Goal: Task Accomplishment & Management: Manage account settings

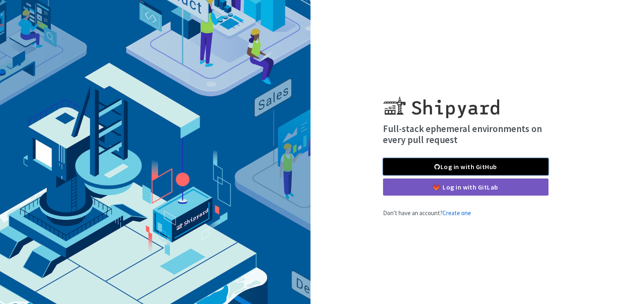
click at [450, 164] on link "Log in with GitHub" at bounding box center [465, 166] width 165 height 17
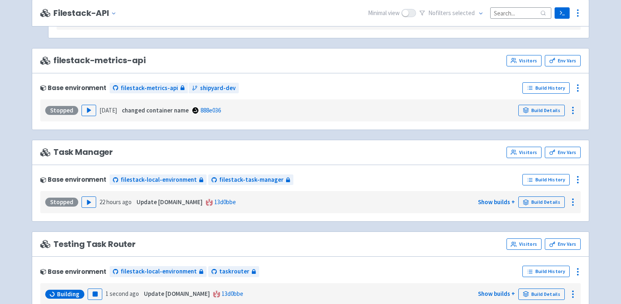
scroll to position [328, 0]
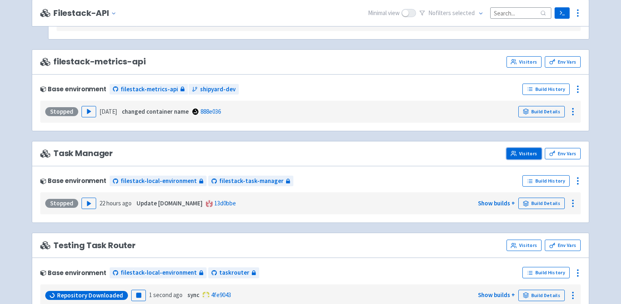
click at [525, 155] on link "Visitors" at bounding box center [524, 153] width 35 height 11
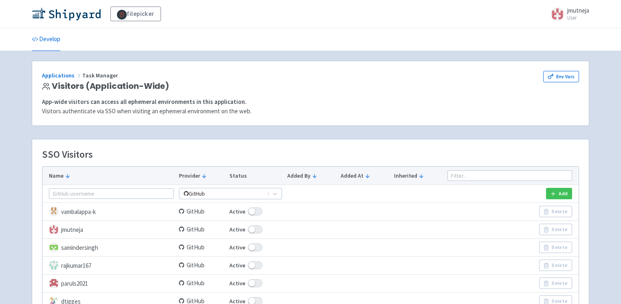
scroll to position [100, 0]
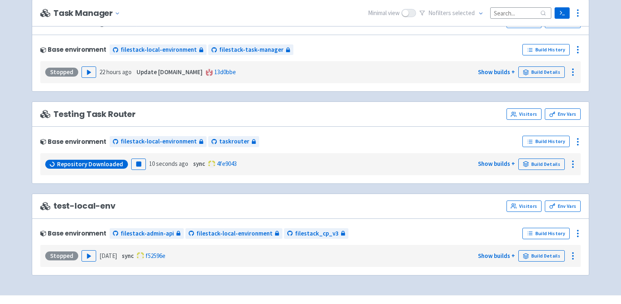
scroll to position [453, 0]
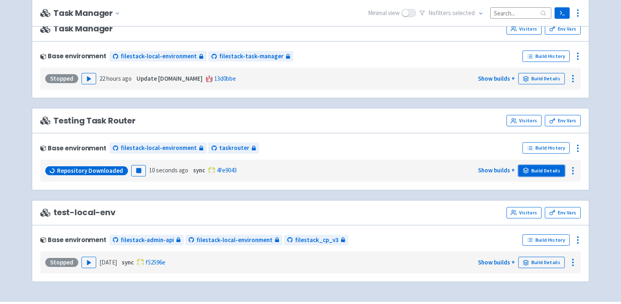
click at [551, 165] on link "Build Details" at bounding box center [541, 170] width 46 height 11
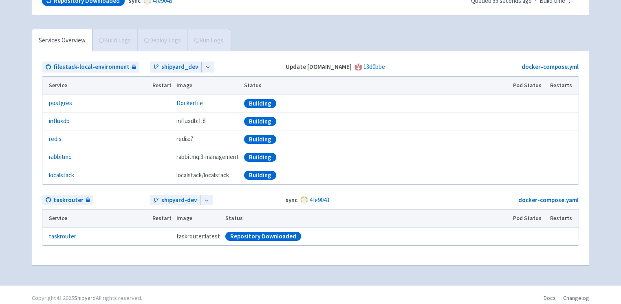
scroll to position [121, 0]
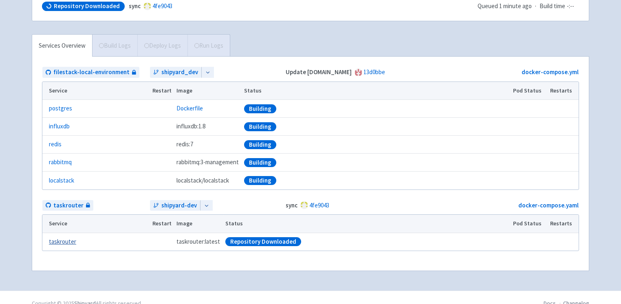
click at [69, 241] on link "taskrouter" at bounding box center [62, 241] width 27 height 9
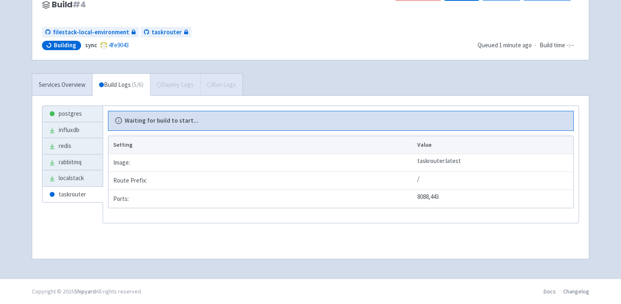
scroll to position [81, 0]
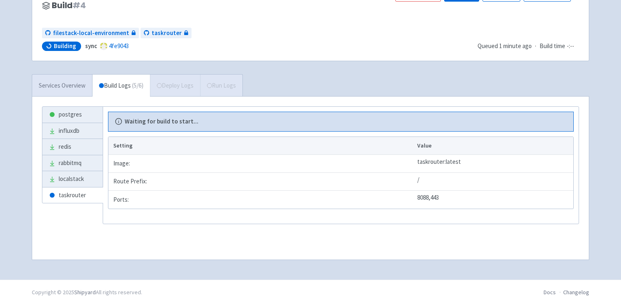
click at [75, 86] on link "Services Overview" at bounding box center [62, 86] width 60 height 22
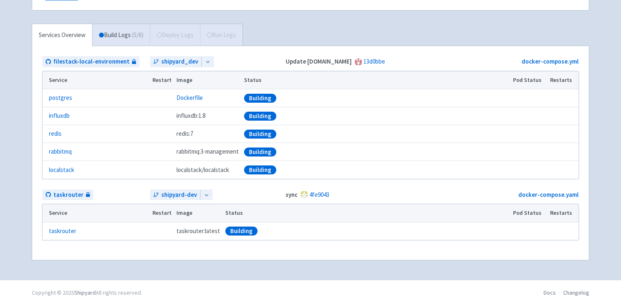
scroll to position [74, 0]
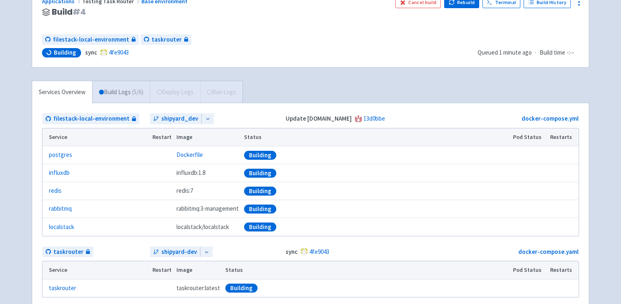
click at [122, 88] on link "Build Logs ( 5 / 6 )" at bounding box center [121, 92] width 57 height 22
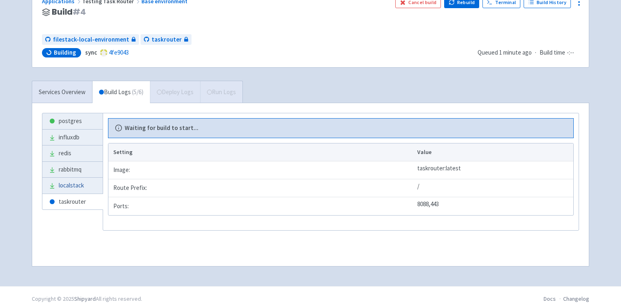
click at [70, 186] on link "localstack" at bounding box center [72, 186] width 60 height 16
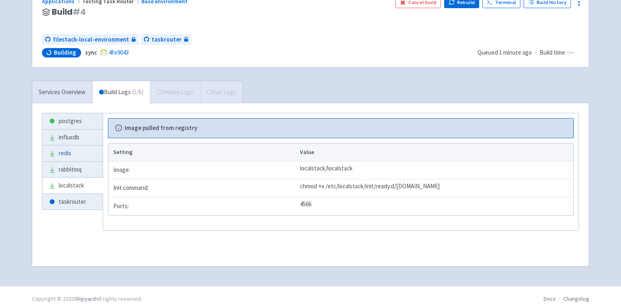
click at [72, 153] on link "redis" at bounding box center [72, 153] width 60 height 16
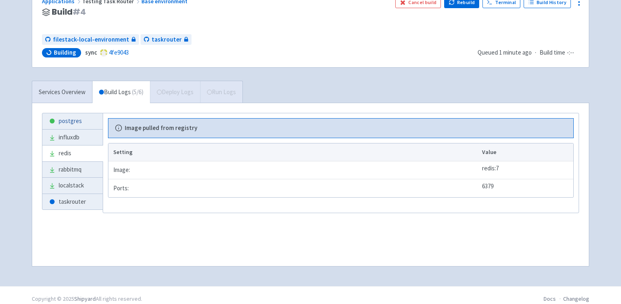
click at [70, 121] on link "postgres" at bounding box center [72, 121] width 60 height 16
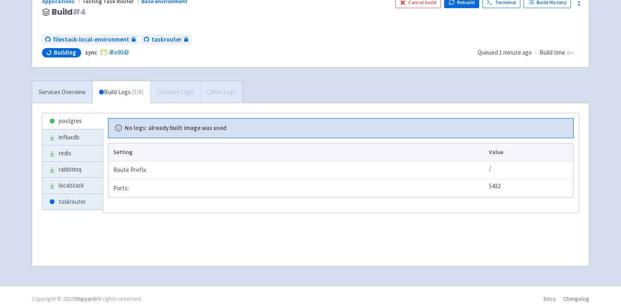
click at [68, 201] on link "taskrouter" at bounding box center [72, 202] width 60 height 16
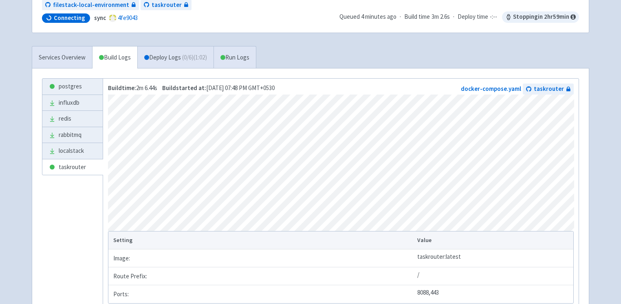
scroll to position [98, 0]
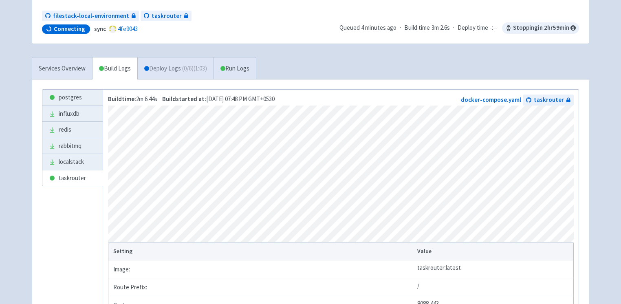
click at [186, 73] on link "Deploy Logs ( 0 / 6 ) (1:03)" at bounding box center [175, 68] width 76 height 22
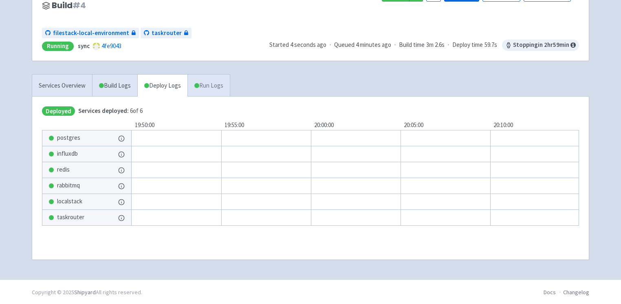
click at [216, 85] on link "Run Logs" at bounding box center [208, 86] width 42 height 22
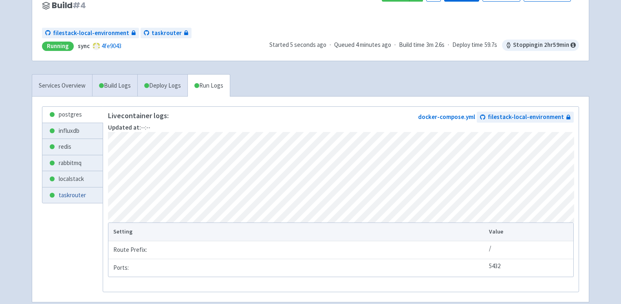
click at [62, 195] on link "taskrouter" at bounding box center [72, 195] width 60 height 16
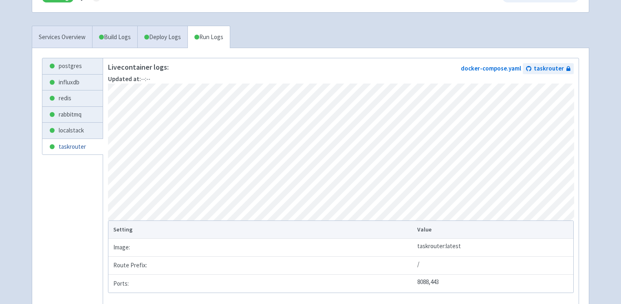
scroll to position [121, 0]
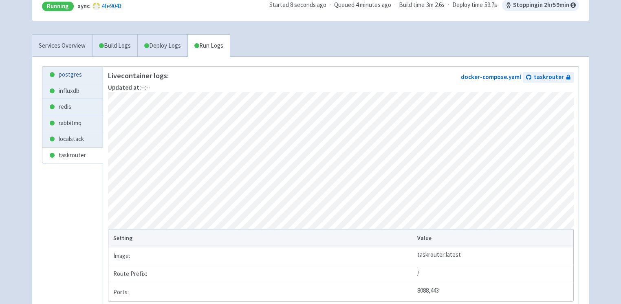
click at [77, 74] on link "postgres" at bounding box center [72, 75] width 60 height 16
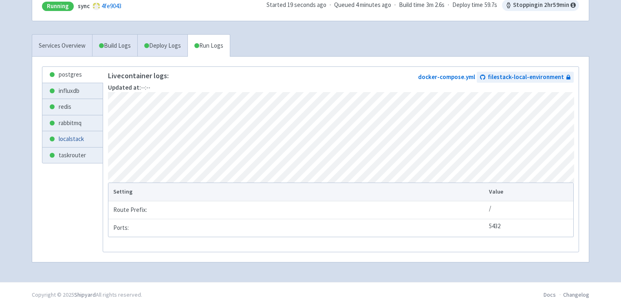
click at [85, 137] on link "localstack" at bounding box center [72, 139] width 60 height 16
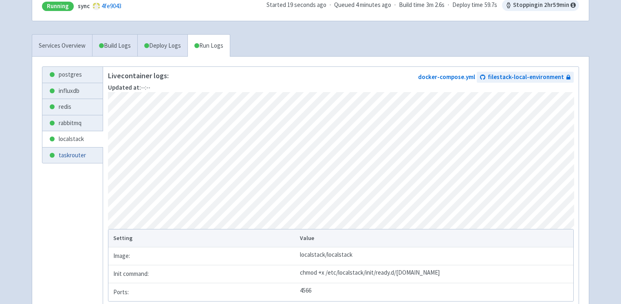
click at [62, 155] on link "taskrouter" at bounding box center [72, 156] width 60 height 16
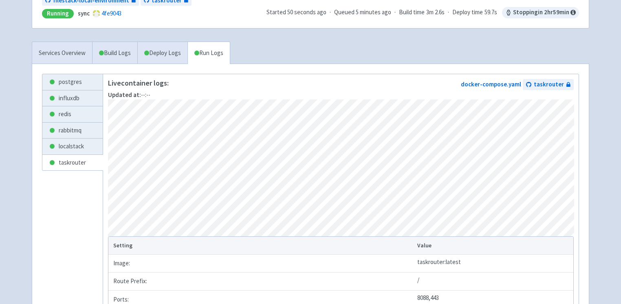
scroll to position [111, 0]
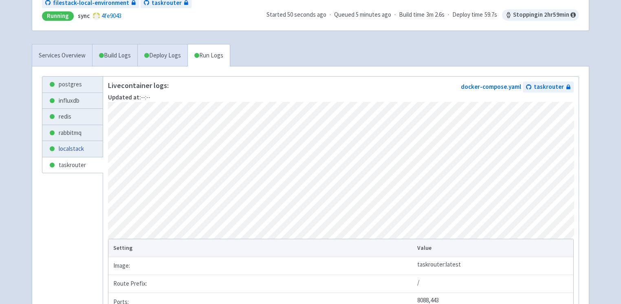
click at [84, 143] on link "localstack" at bounding box center [72, 149] width 60 height 16
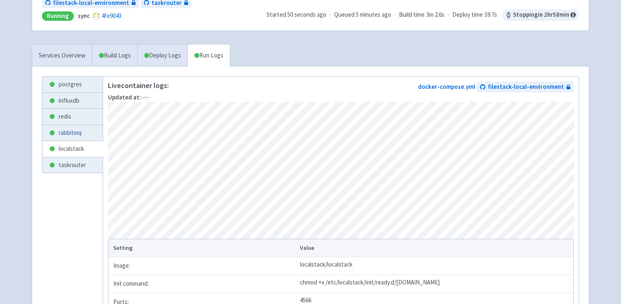
click at [78, 130] on link "rabbitmq" at bounding box center [72, 133] width 60 height 16
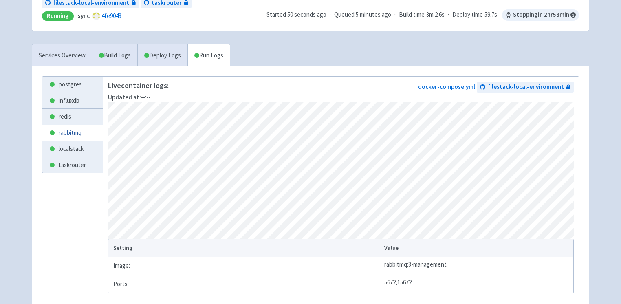
scroll to position [154, 0]
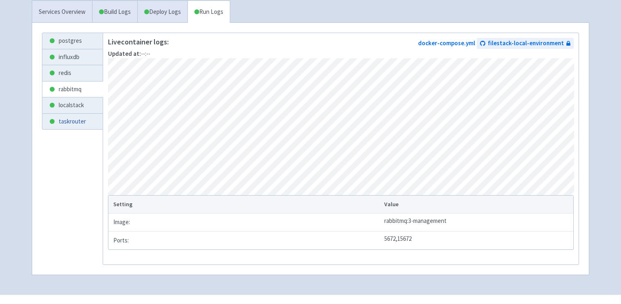
click at [62, 119] on link "taskrouter" at bounding box center [72, 122] width 60 height 16
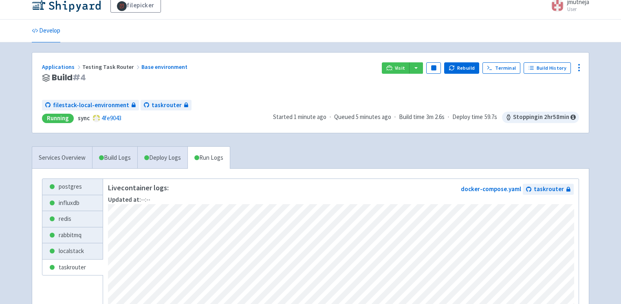
scroll to position [2, 0]
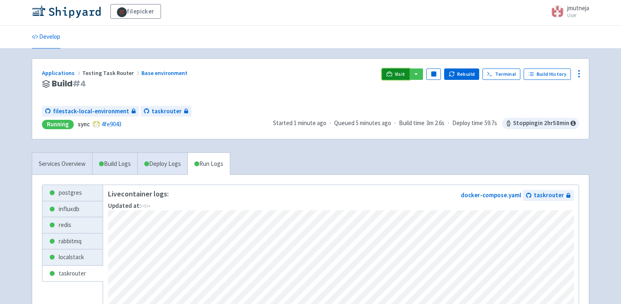
click at [391, 74] on icon at bounding box center [389, 74] width 6 height 6
click at [44, 35] on link "Develop" at bounding box center [46, 37] width 29 height 23
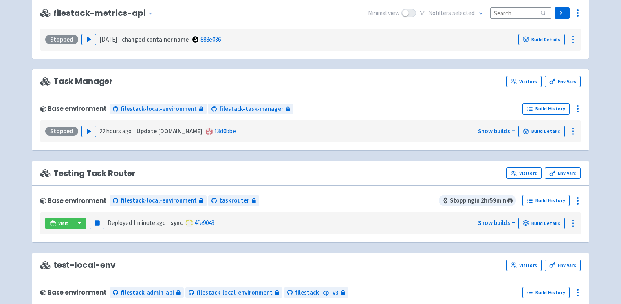
scroll to position [437, 0]
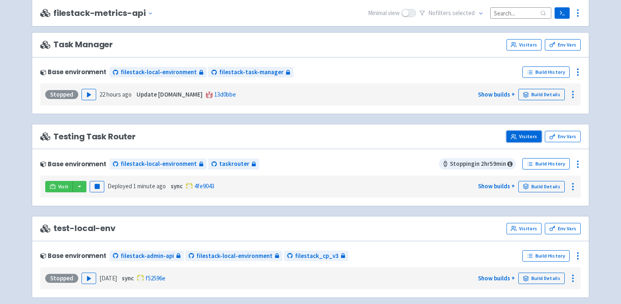
click at [530, 137] on link "Visitors" at bounding box center [524, 136] width 35 height 11
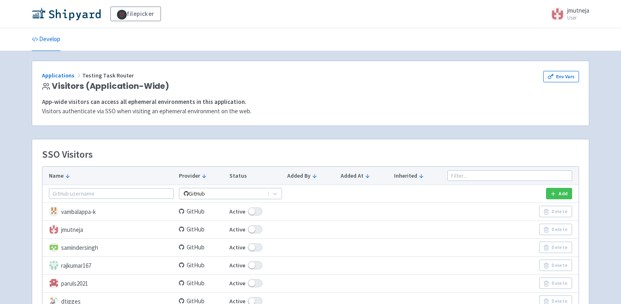
click at [254, 227] on span at bounding box center [255, 229] width 15 height 8
click at [235, 227] on input "Active" at bounding box center [231, 229] width 5 height 5
checkbox input "false"
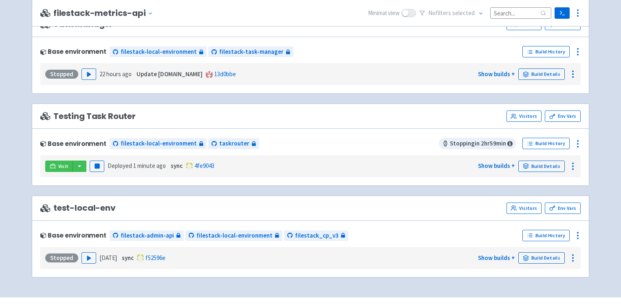
scroll to position [462, 0]
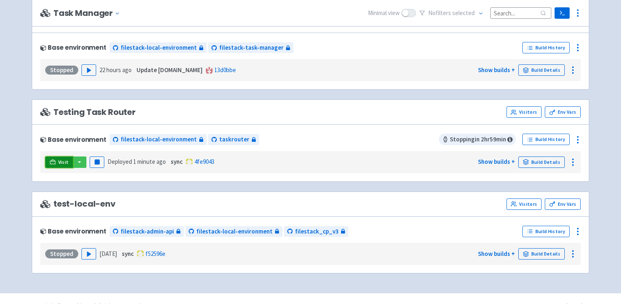
click at [50, 161] on icon at bounding box center [53, 162] width 6 height 6
click at [82, 157] on button "button" at bounding box center [80, 161] width 14 height 11
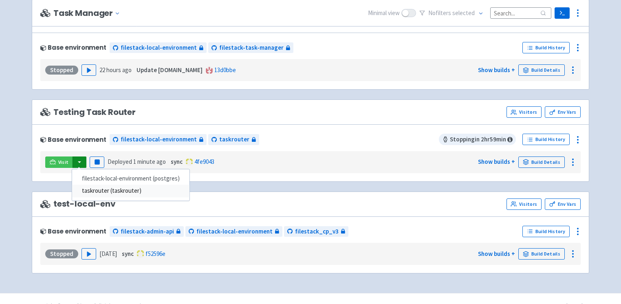
click at [98, 187] on link "taskrouter (taskrouter)" at bounding box center [130, 191] width 117 height 13
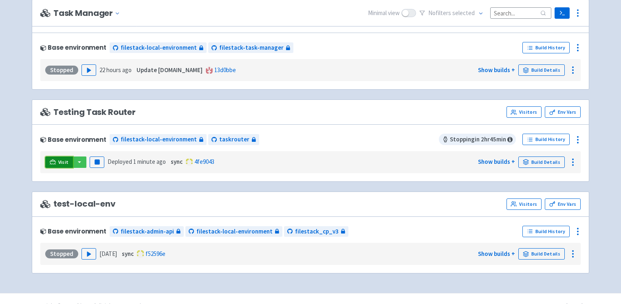
click at [58, 161] on span "Visit" at bounding box center [63, 162] width 11 height 7
click at [82, 158] on button "button" at bounding box center [80, 161] width 14 height 11
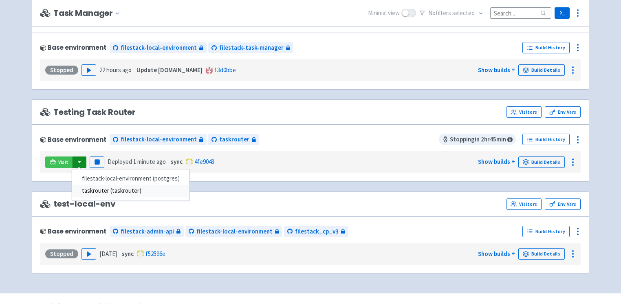
click at [94, 185] on link "taskrouter (taskrouter)" at bounding box center [130, 191] width 117 height 13
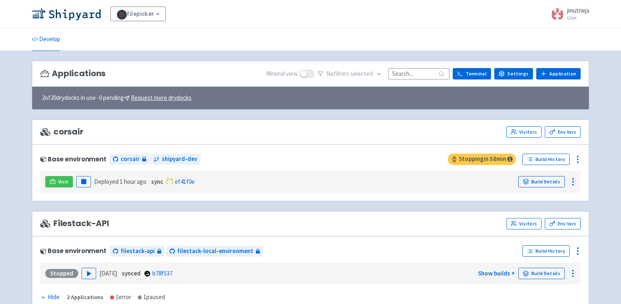
scroll to position [3, 0]
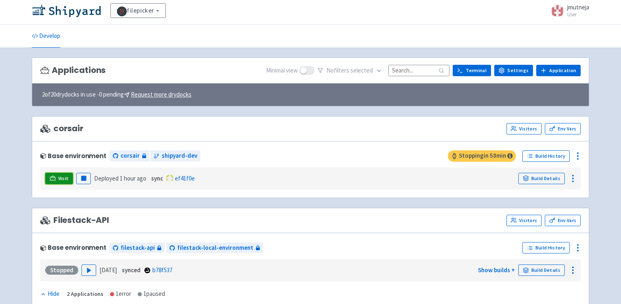
click at [58, 175] on span "Visit" at bounding box center [63, 178] width 11 height 7
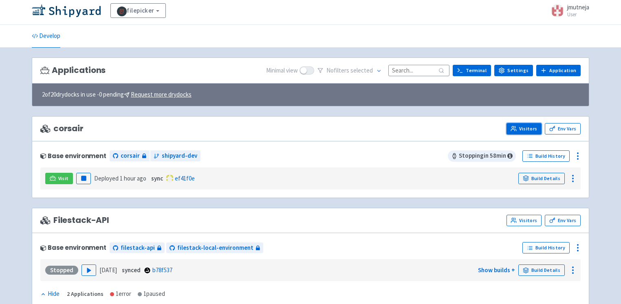
click at [526, 130] on link "Visitors" at bounding box center [524, 128] width 35 height 11
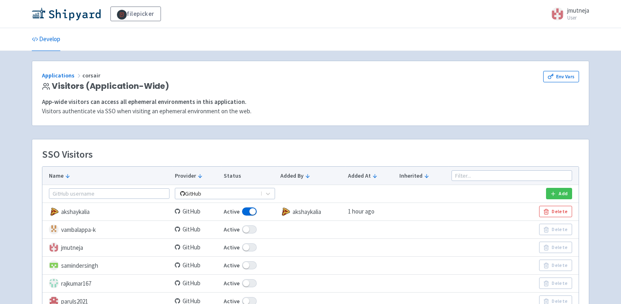
scroll to position [44, 0]
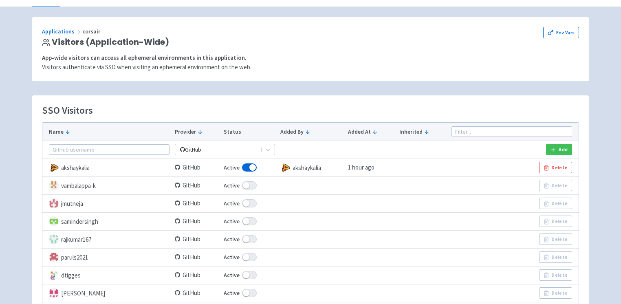
click at [251, 203] on span at bounding box center [249, 203] width 15 height 8
click at [229, 203] on input "Active" at bounding box center [226, 203] width 5 height 5
checkbox input "false"
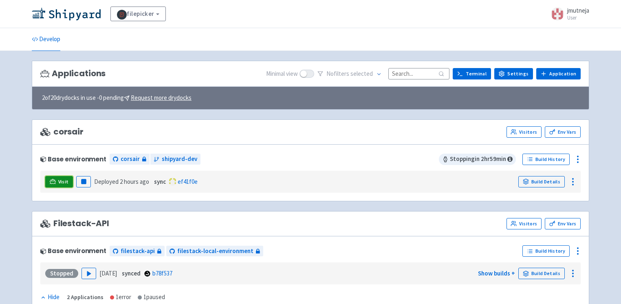
click at [50, 179] on icon at bounding box center [53, 182] width 6 height 6
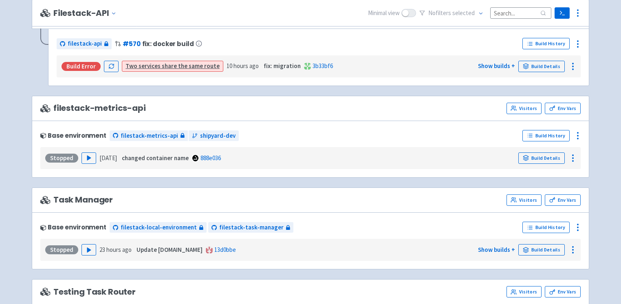
scroll to position [281, 0]
